Goal: Task Accomplishment & Management: Manage account settings

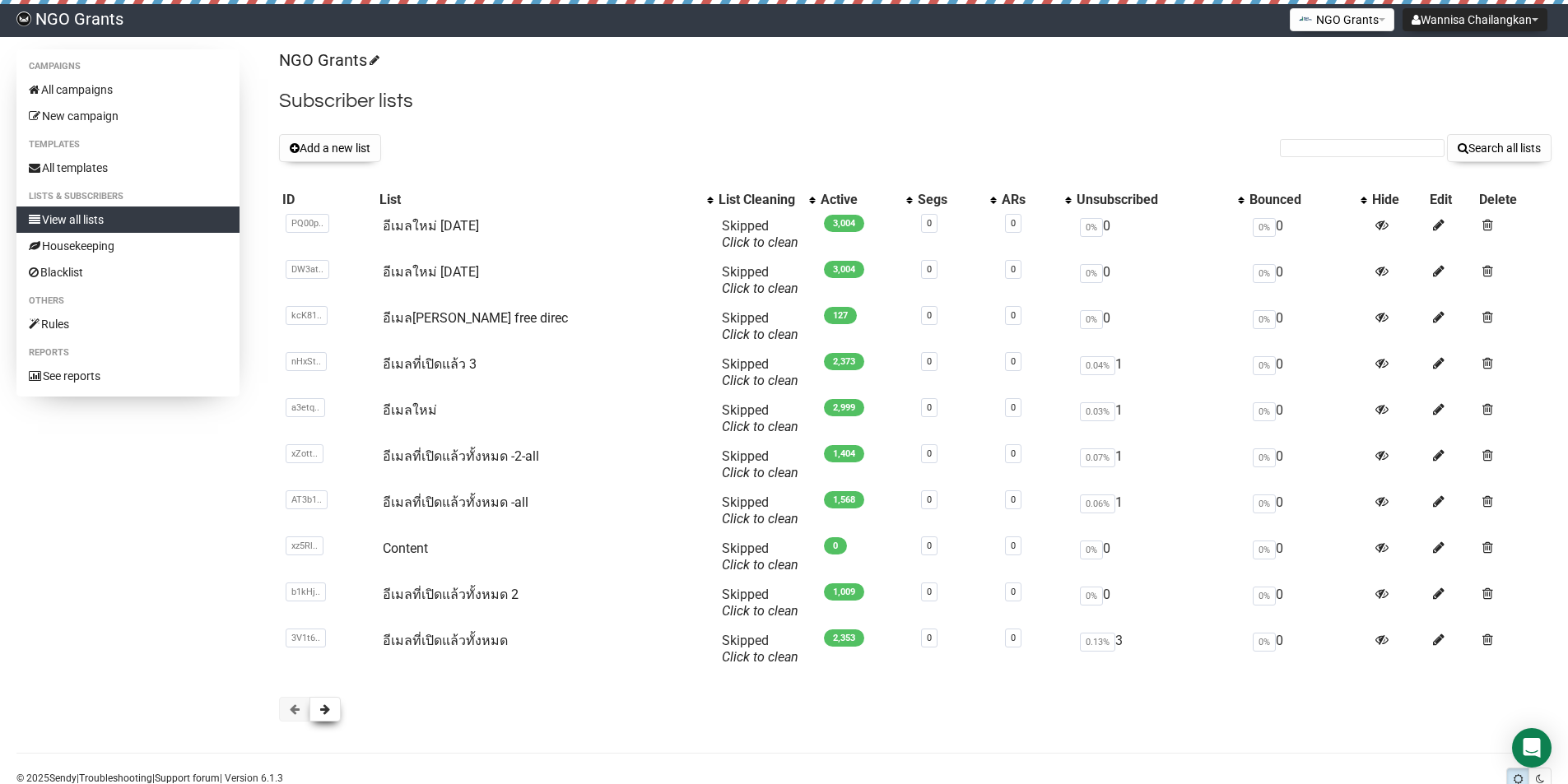
click at [334, 710] on button at bounding box center [325, 709] width 31 height 24
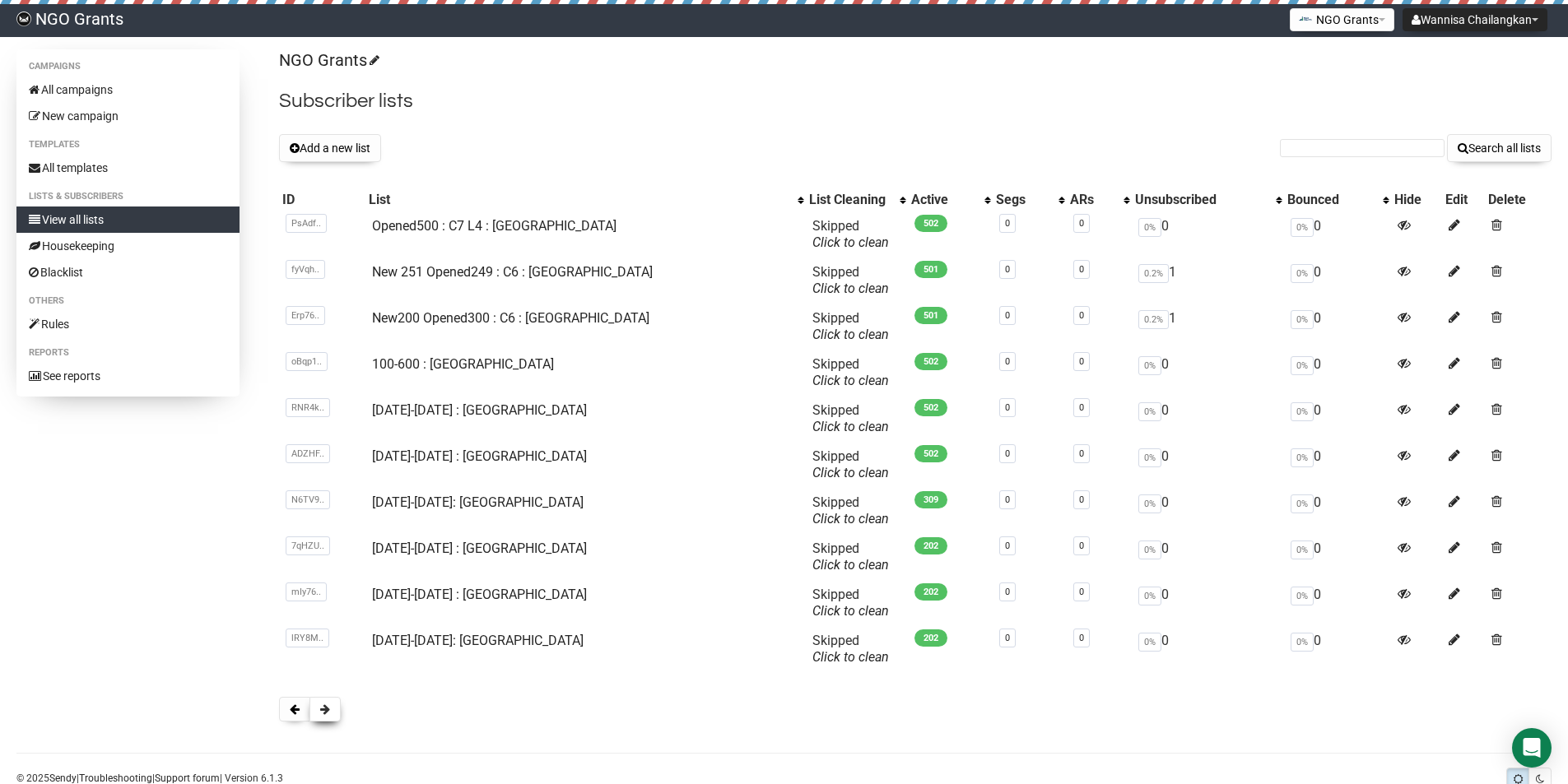
click at [329, 716] on button at bounding box center [325, 709] width 31 height 24
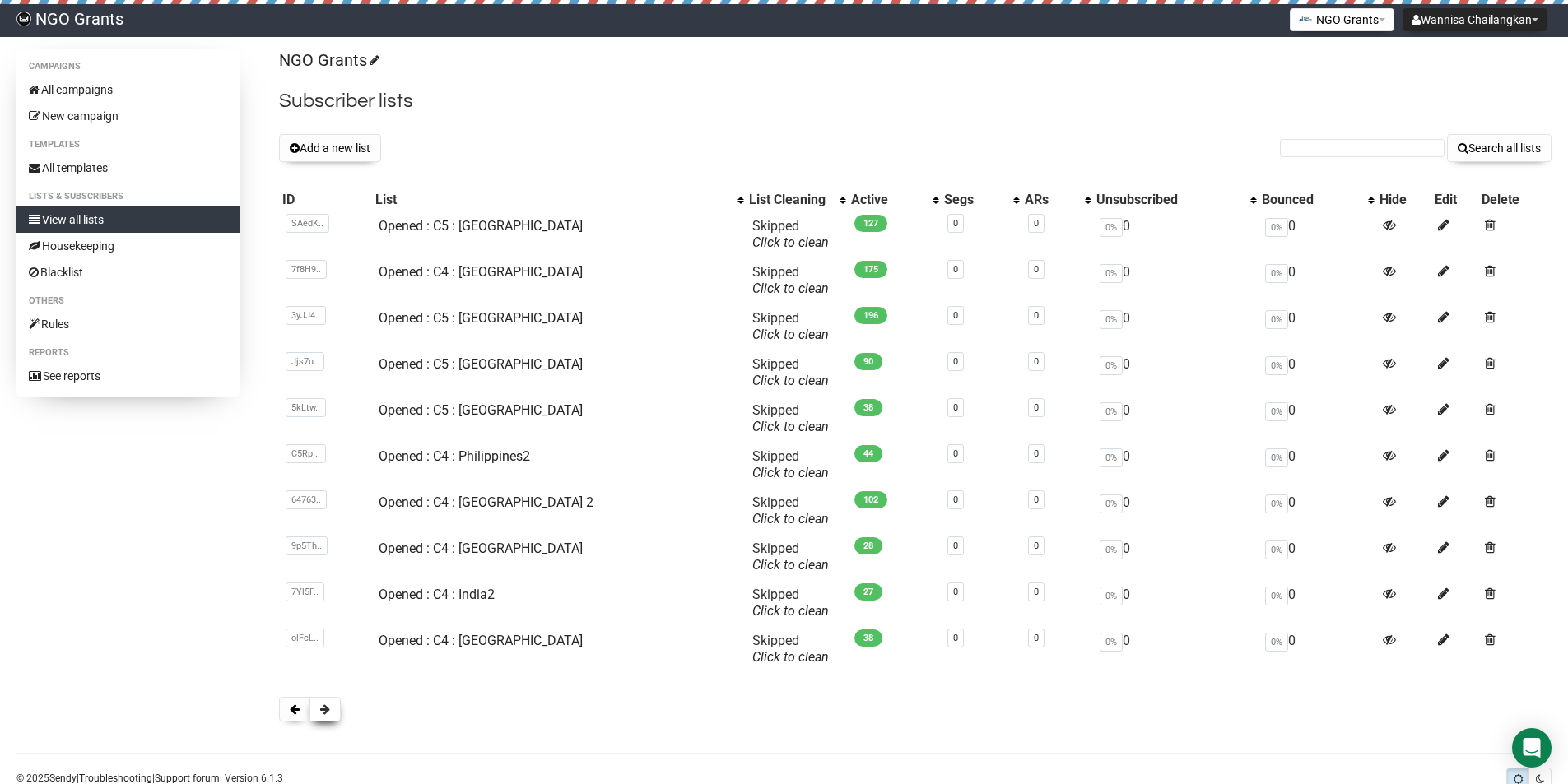
drag, startPoint x: 0, startPoint y: 0, endPoint x: 325, endPoint y: 716, distance: 786.3
click at [327, 716] on button at bounding box center [325, 709] width 31 height 24
click at [325, 716] on button at bounding box center [325, 709] width 31 height 24
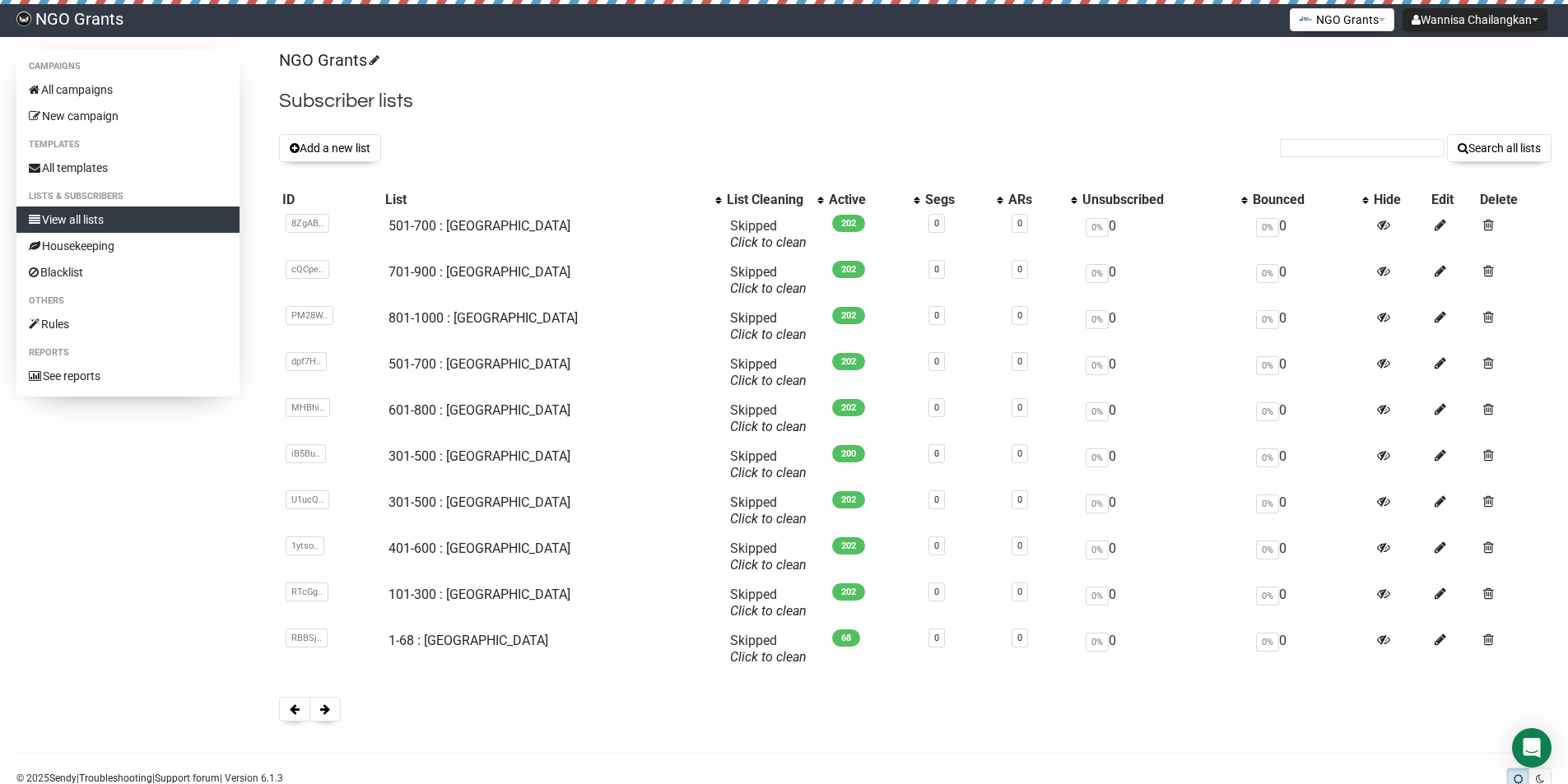
click at [325, 716] on button at bounding box center [325, 709] width 31 height 24
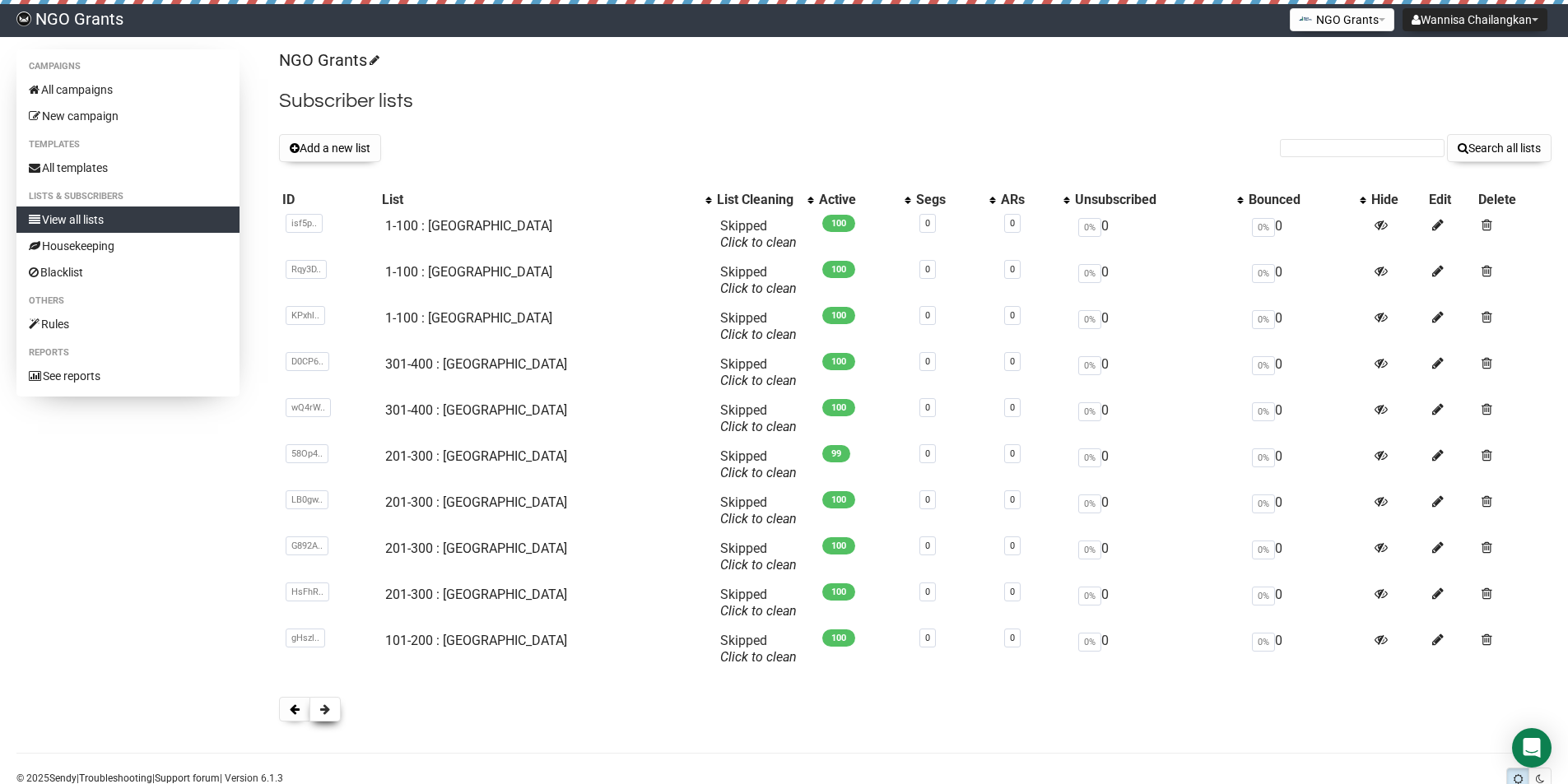
click at [329, 706] on span at bounding box center [324, 709] width 10 height 11
click at [448, 586] on td "Test 3 Email" at bounding box center [546, 603] width 334 height 46
click at [432, 596] on link "Test 3 Email" at bounding box center [421, 595] width 71 height 16
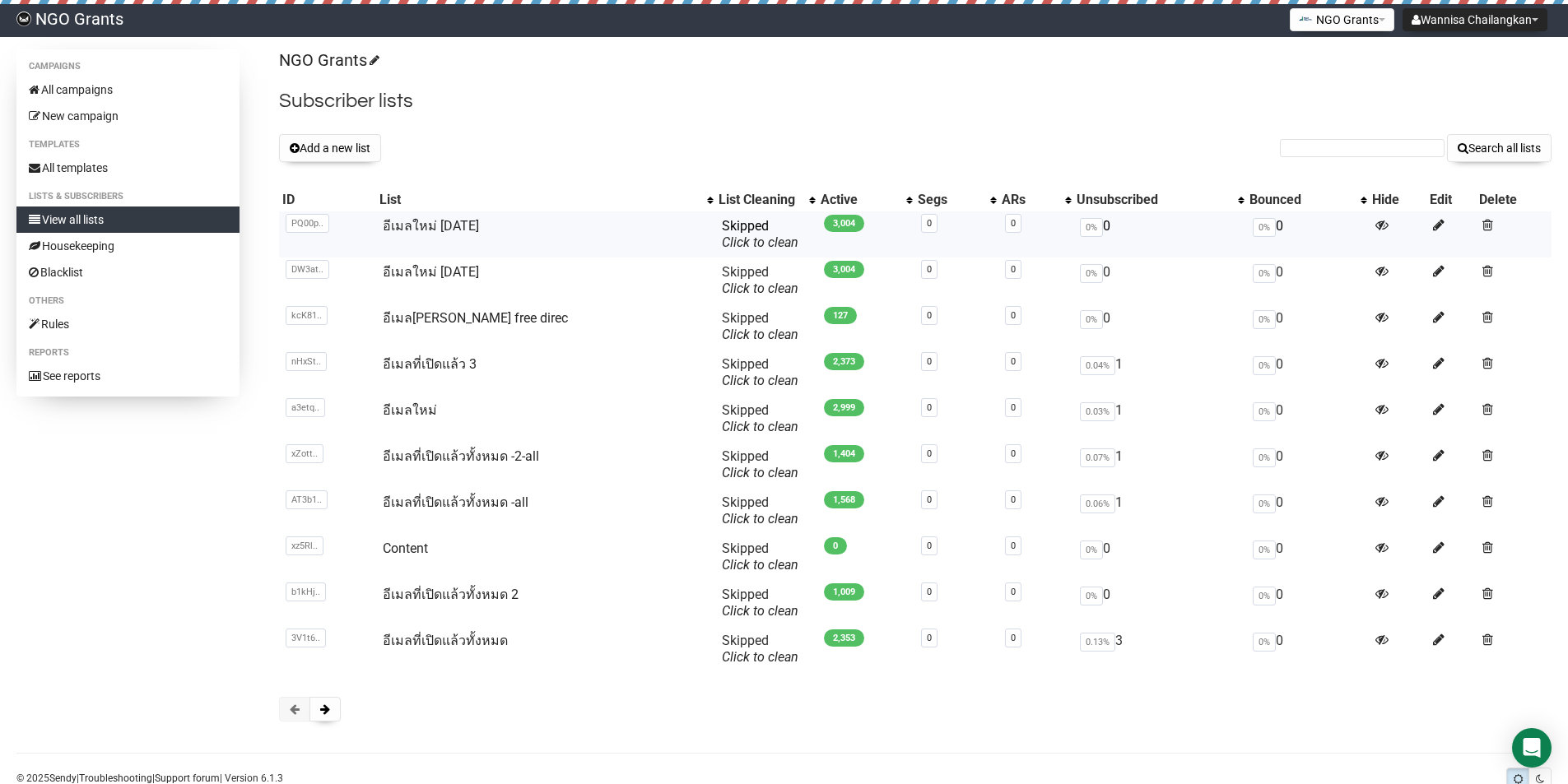
drag, startPoint x: 501, startPoint y: 225, endPoint x: 385, endPoint y: 225, distance: 116.0
click at [385, 225] on td "อีเมลใหม่ [DATE]" at bounding box center [546, 234] width 339 height 46
copy link "อีเมลใหม่ [DATE]"
click at [350, 136] on button "Add a new list" at bounding box center [329, 148] width 102 height 28
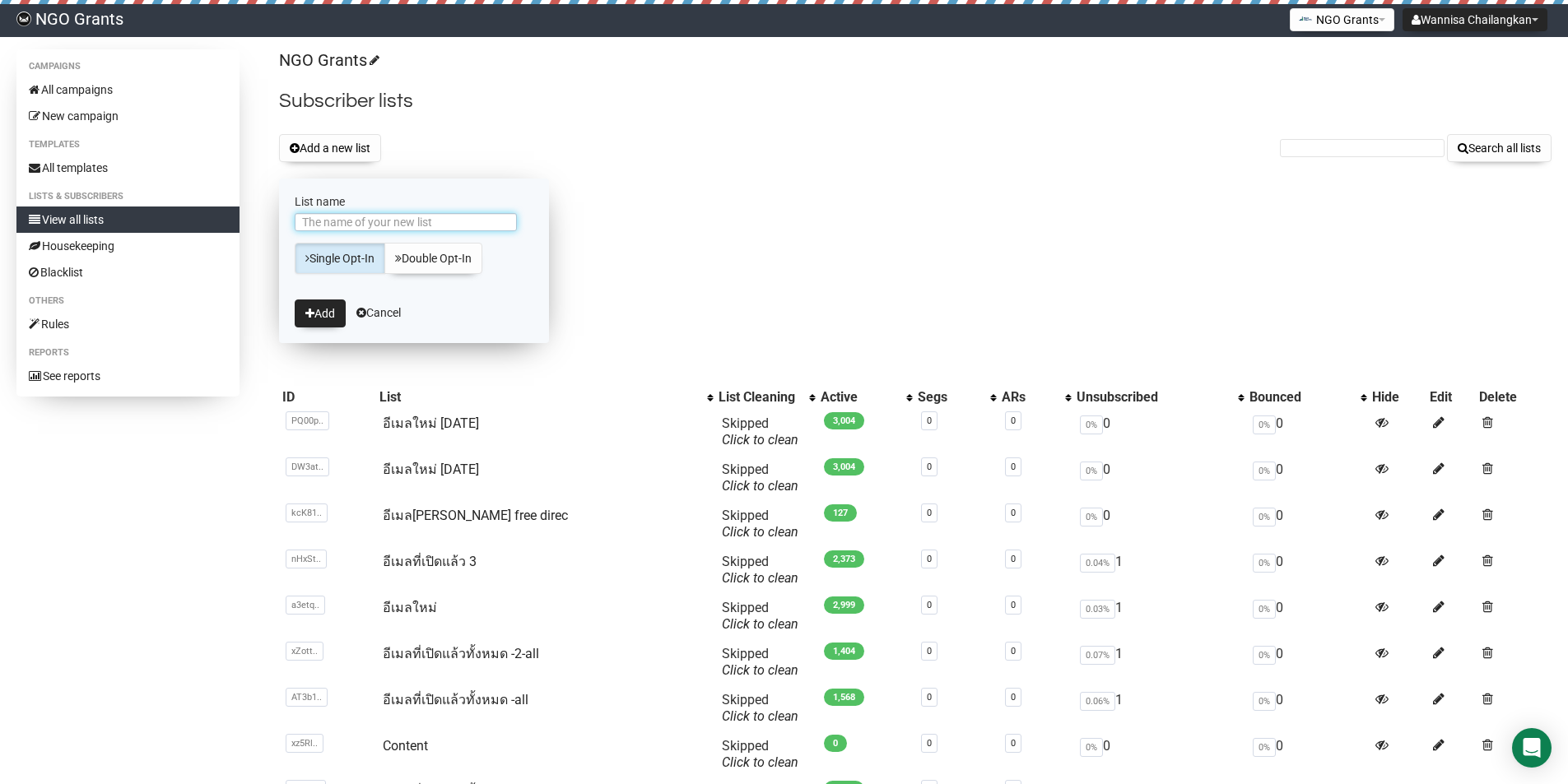
paste input "อีเมลใหม่ [DATE]"
click at [355, 223] on input "อีเมลใหม่ [DATE]" at bounding box center [406, 222] width 223 height 18
type input "อีเมลใหม่ [DATE]"
click at [508, 202] on label "List name" at bounding box center [414, 201] width 239 height 15
click at [508, 213] on input "อีเมลใหม่ [DATE]" at bounding box center [406, 222] width 223 height 18
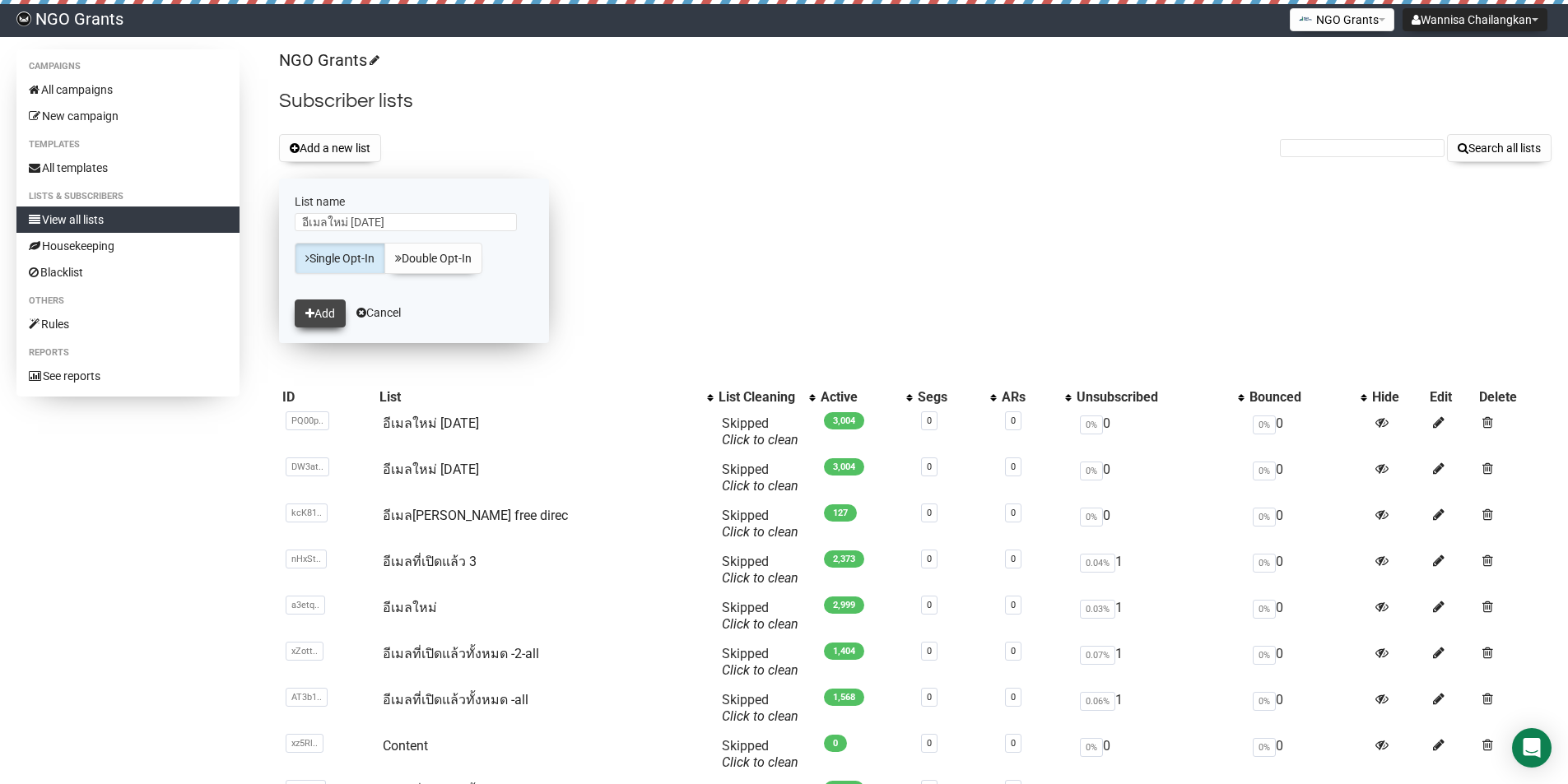
click at [322, 310] on button "Add" at bounding box center [320, 314] width 51 height 28
